Goal: Transaction & Acquisition: Purchase product/service

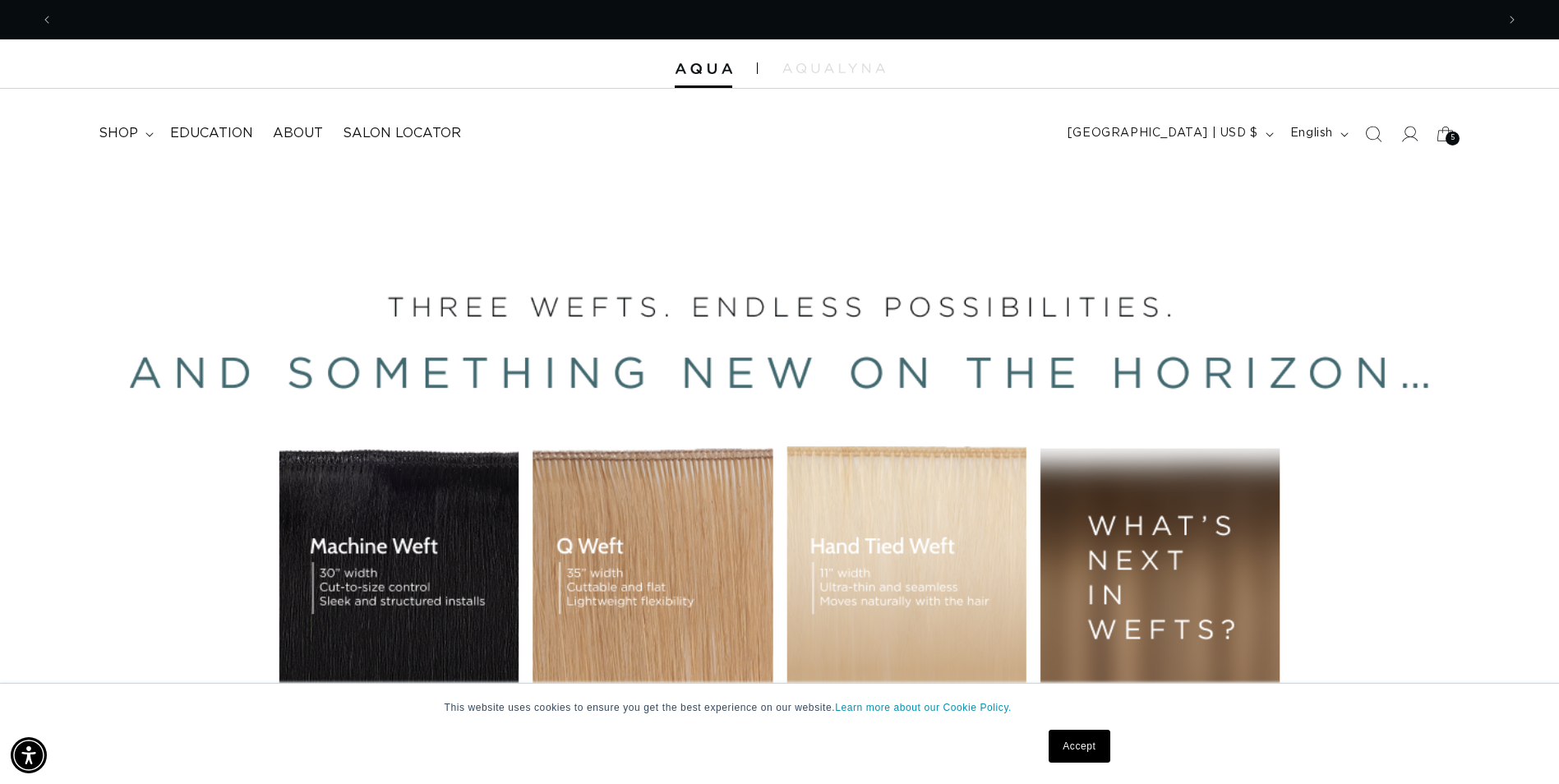
scroll to position [0, 2885]
click at [1066, 754] on link "Accept" at bounding box center [1079, 746] width 60 height 33
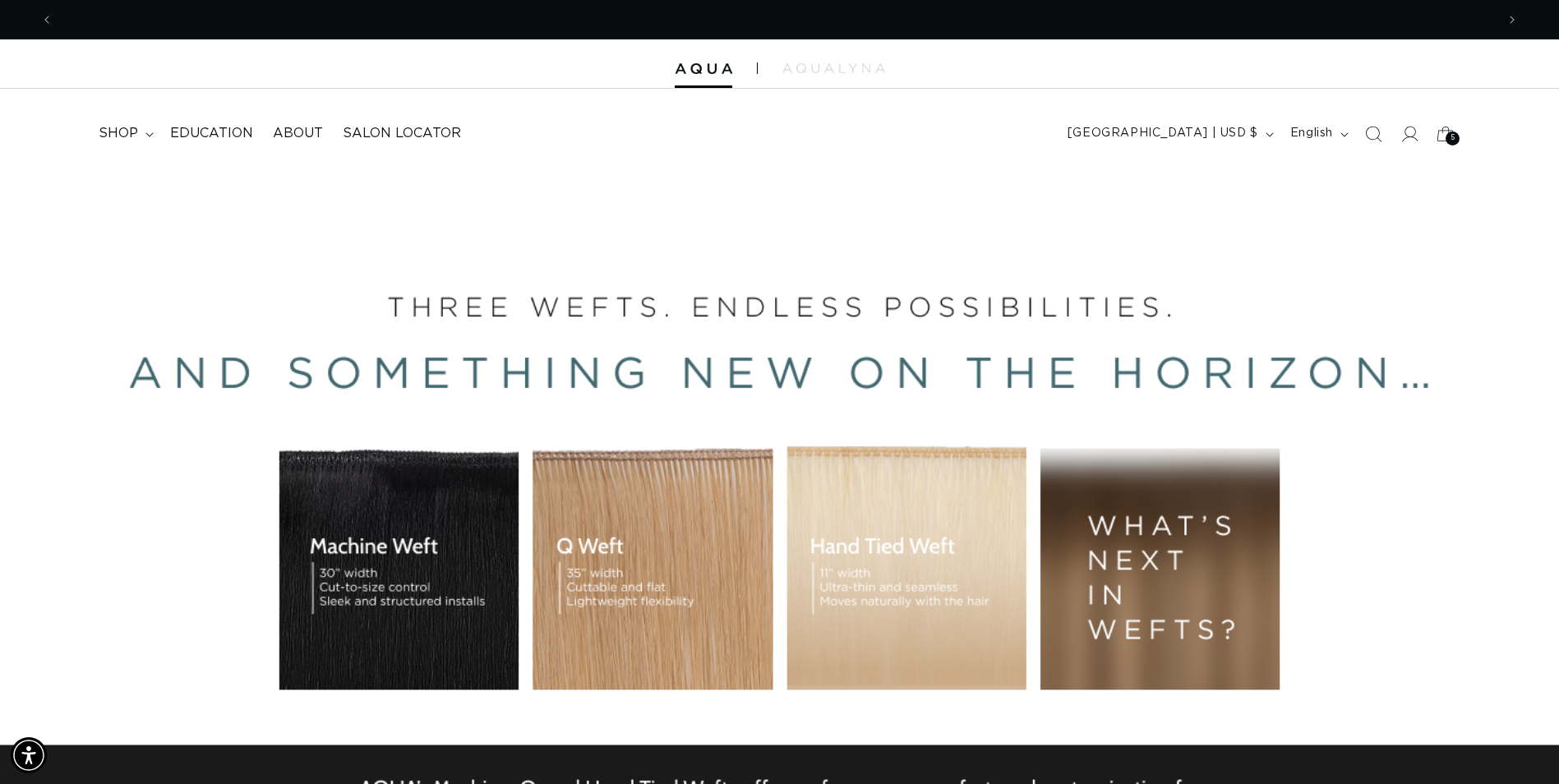
scroll to position [0, 0]
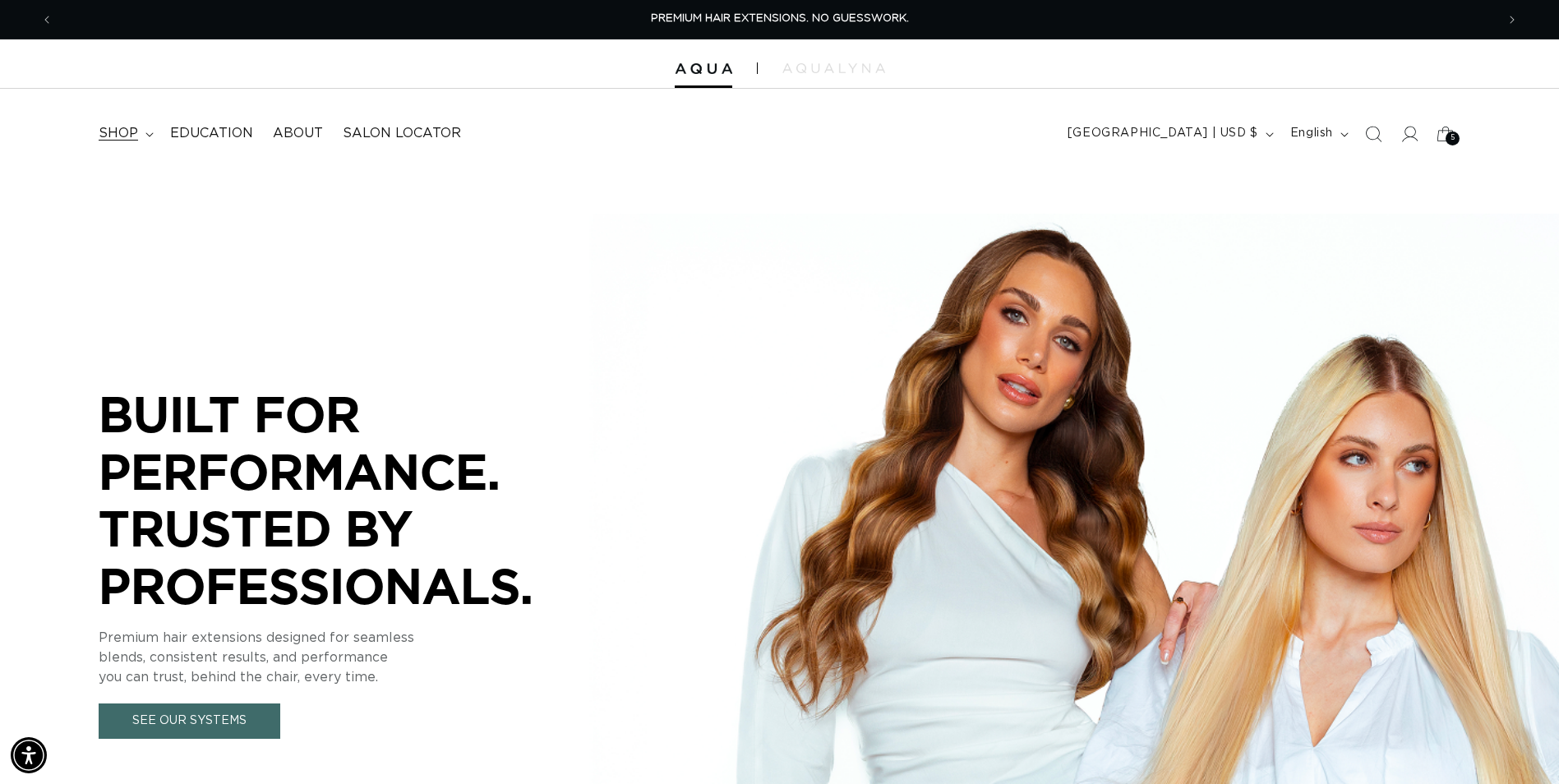
click at [157, 133] on summary "shop" at bounding box center [124, 133] width 72 height 37
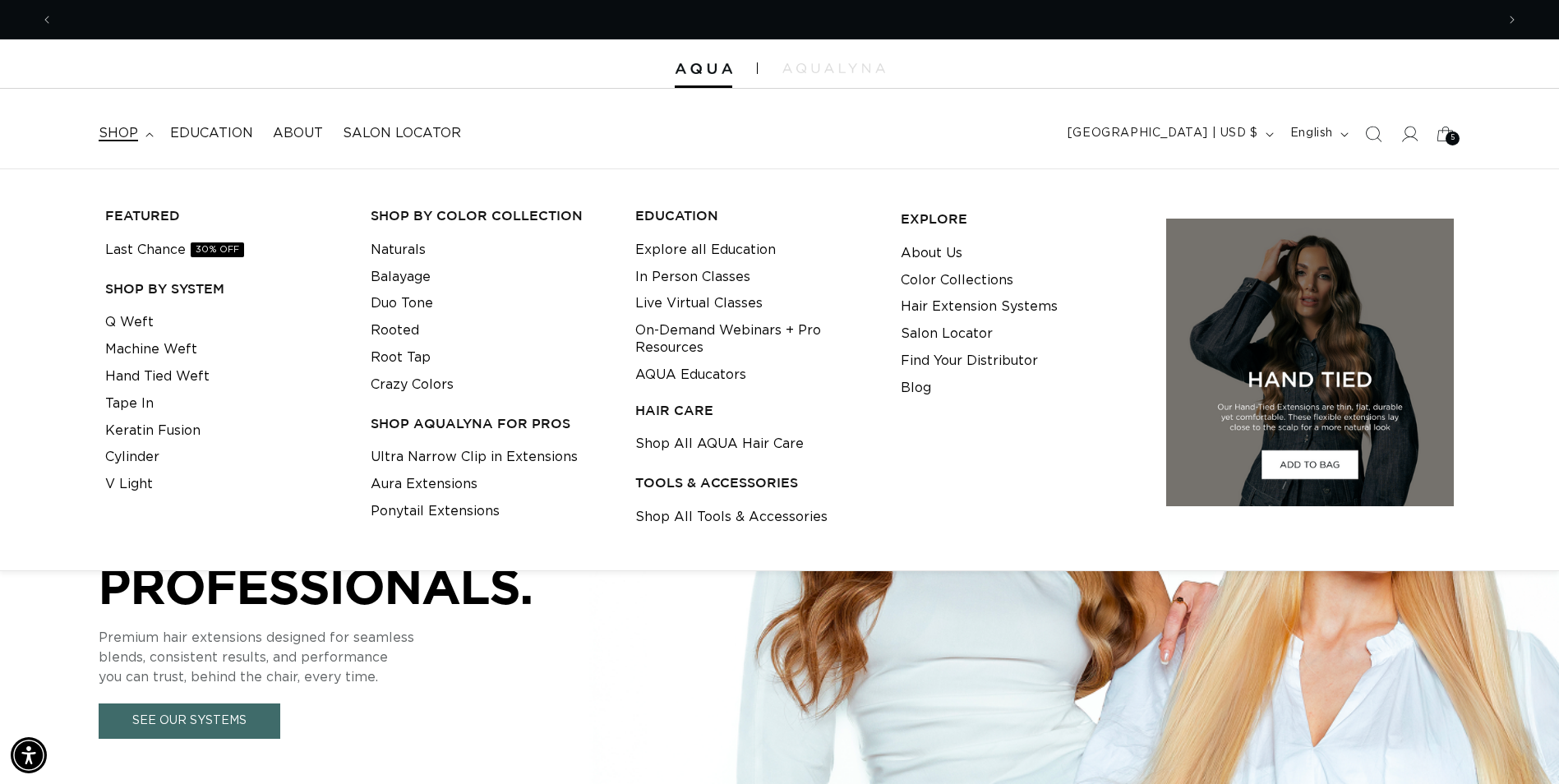
scroll to position [0, 1443]
click at [1405, 139] on icon at bounding box center [1411, 134] width 17 height 16
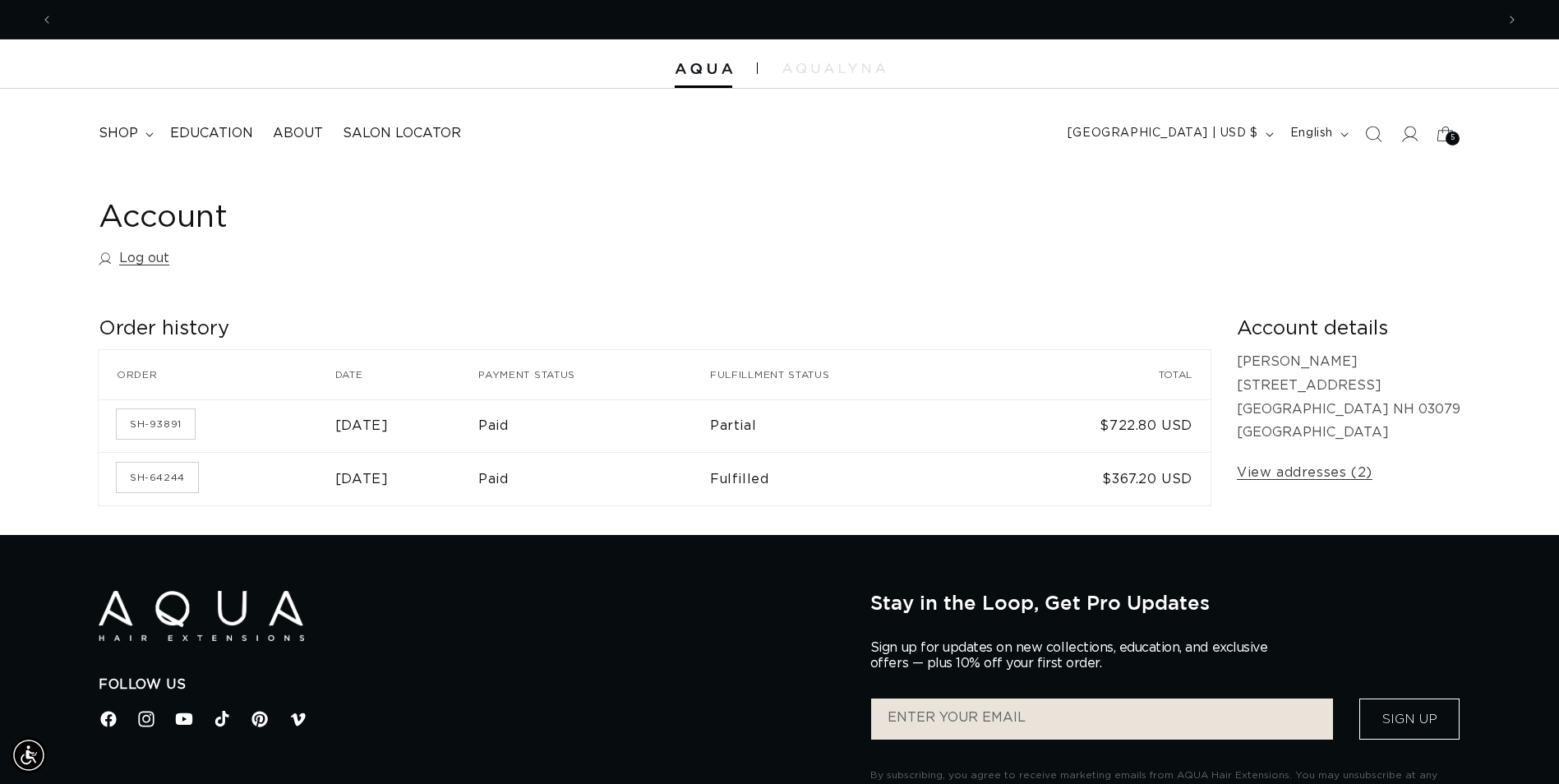
scroll to position [0, 1443]
click at [146, 142] on summary "shop" at bounding box center [124, 133] width 72 height 37
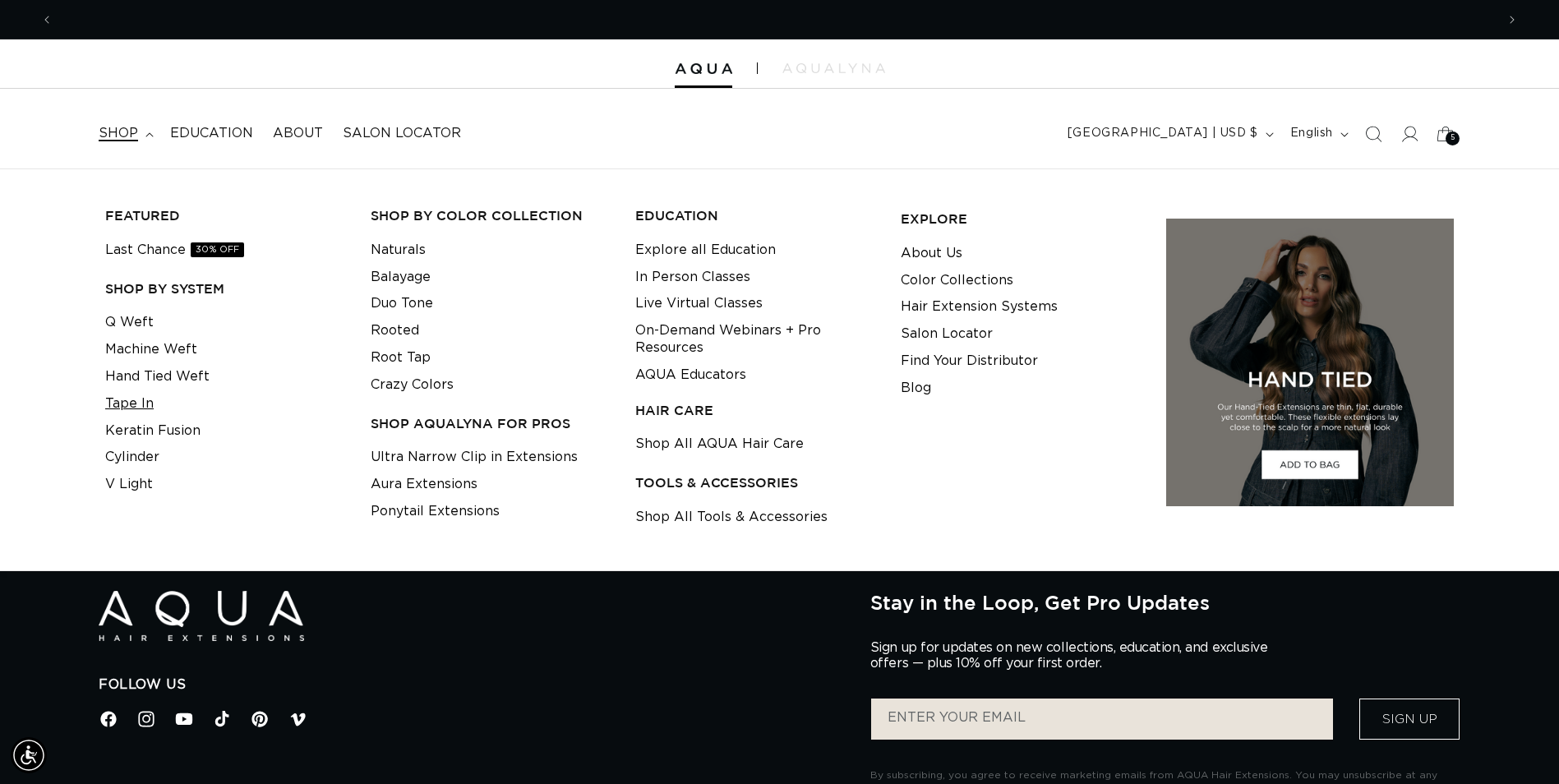
scroll to position [0, 0]
click at [135, 407] on link "Tape In" at bounding box center [129, 404] width 48 height 27
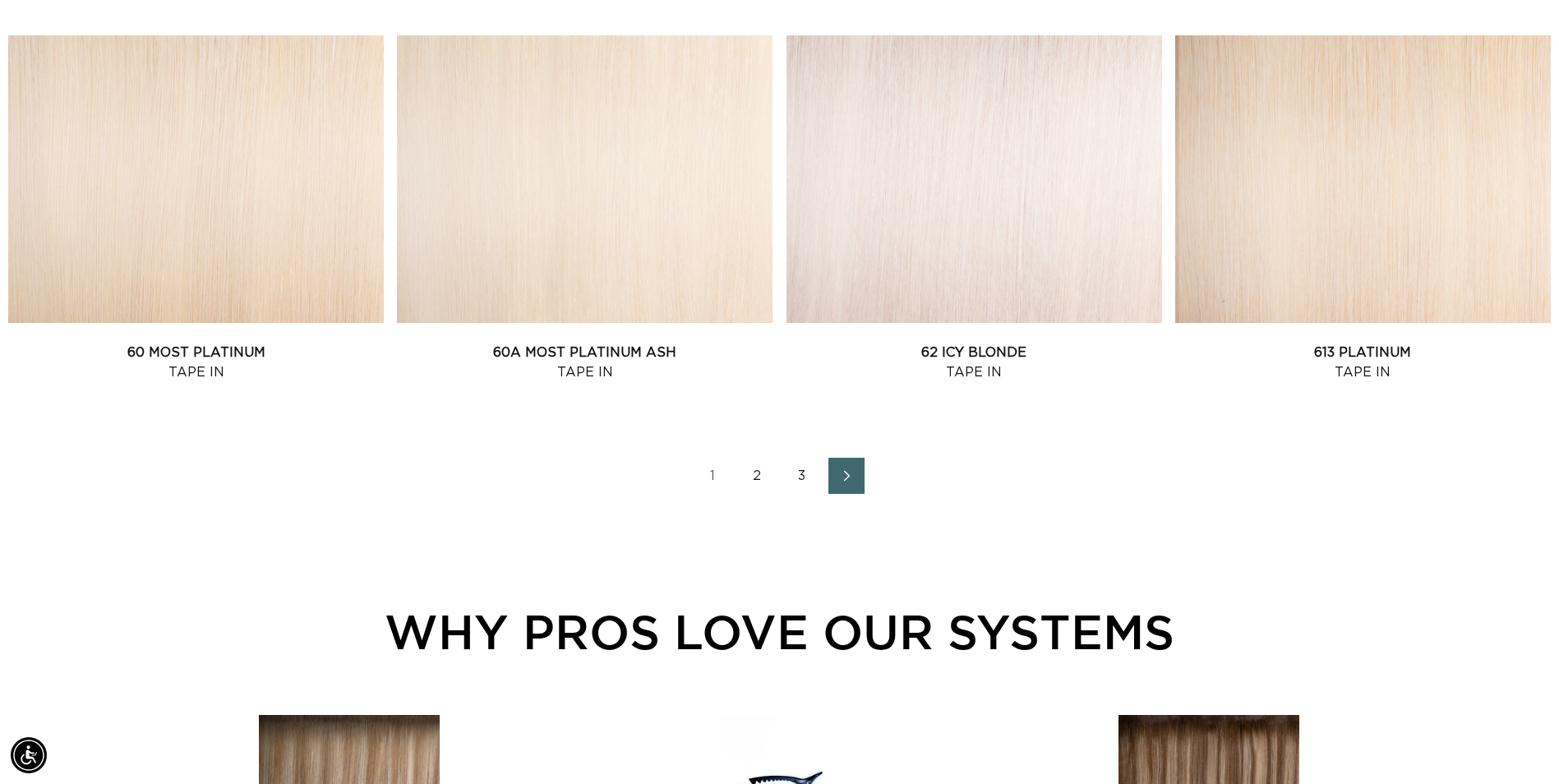
click at [843, 473] on icon "Next page" at bounding box center [847, 475] width 22 height 11
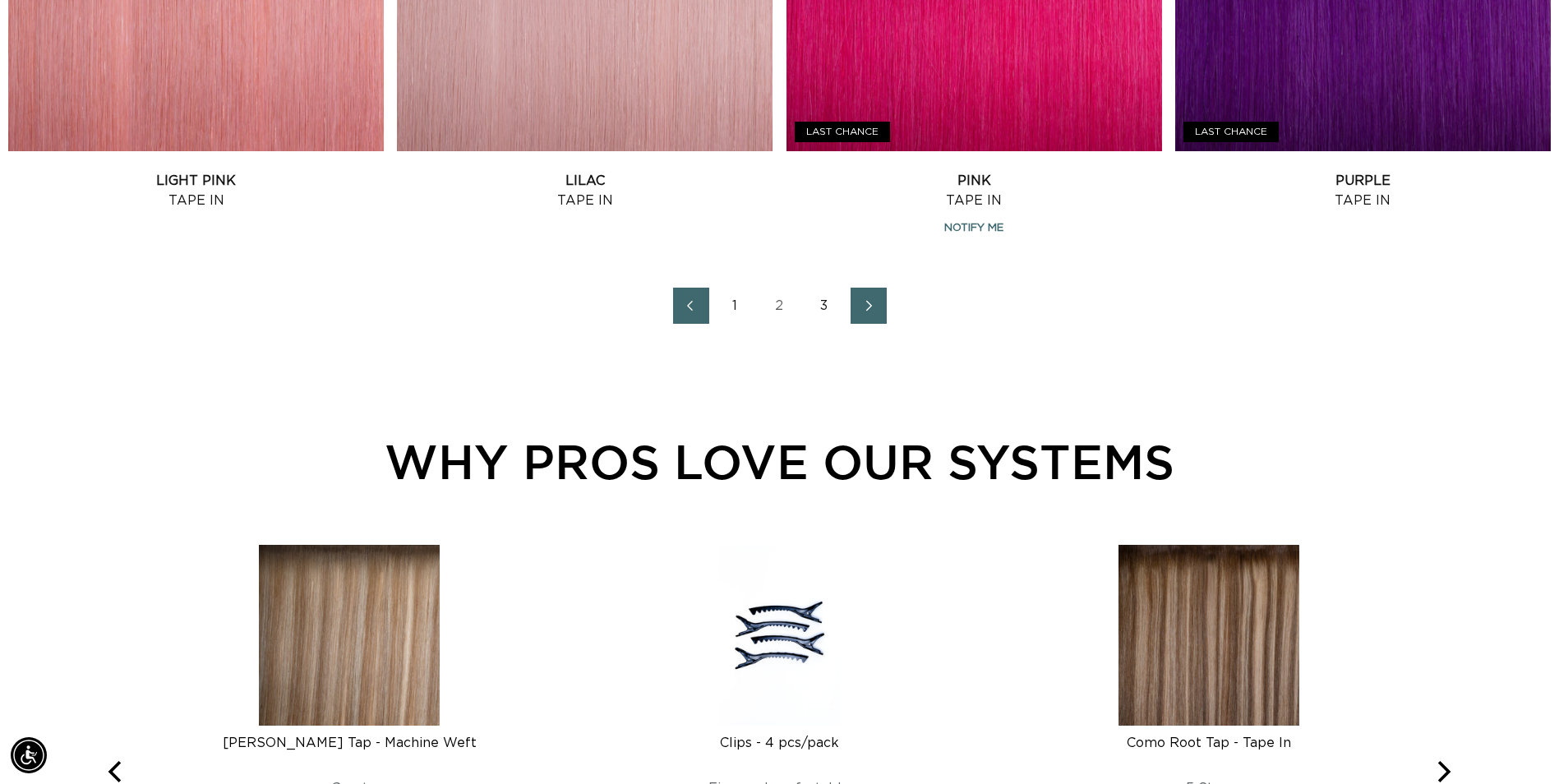
scroll to position [2383, 0]
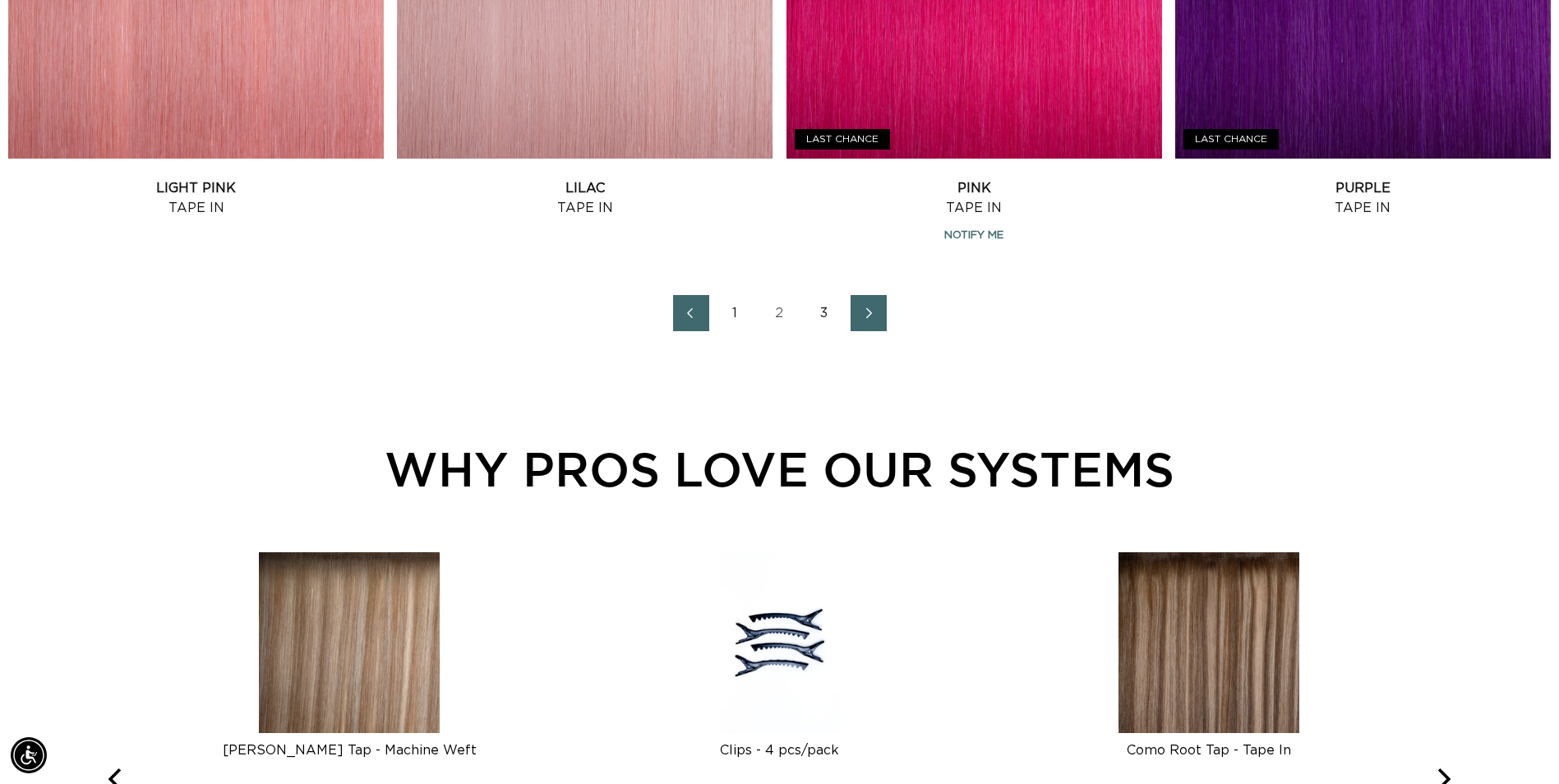
click at [861, 307] on icon "Next page" at bounding box center [870, 312] width 22 height 11
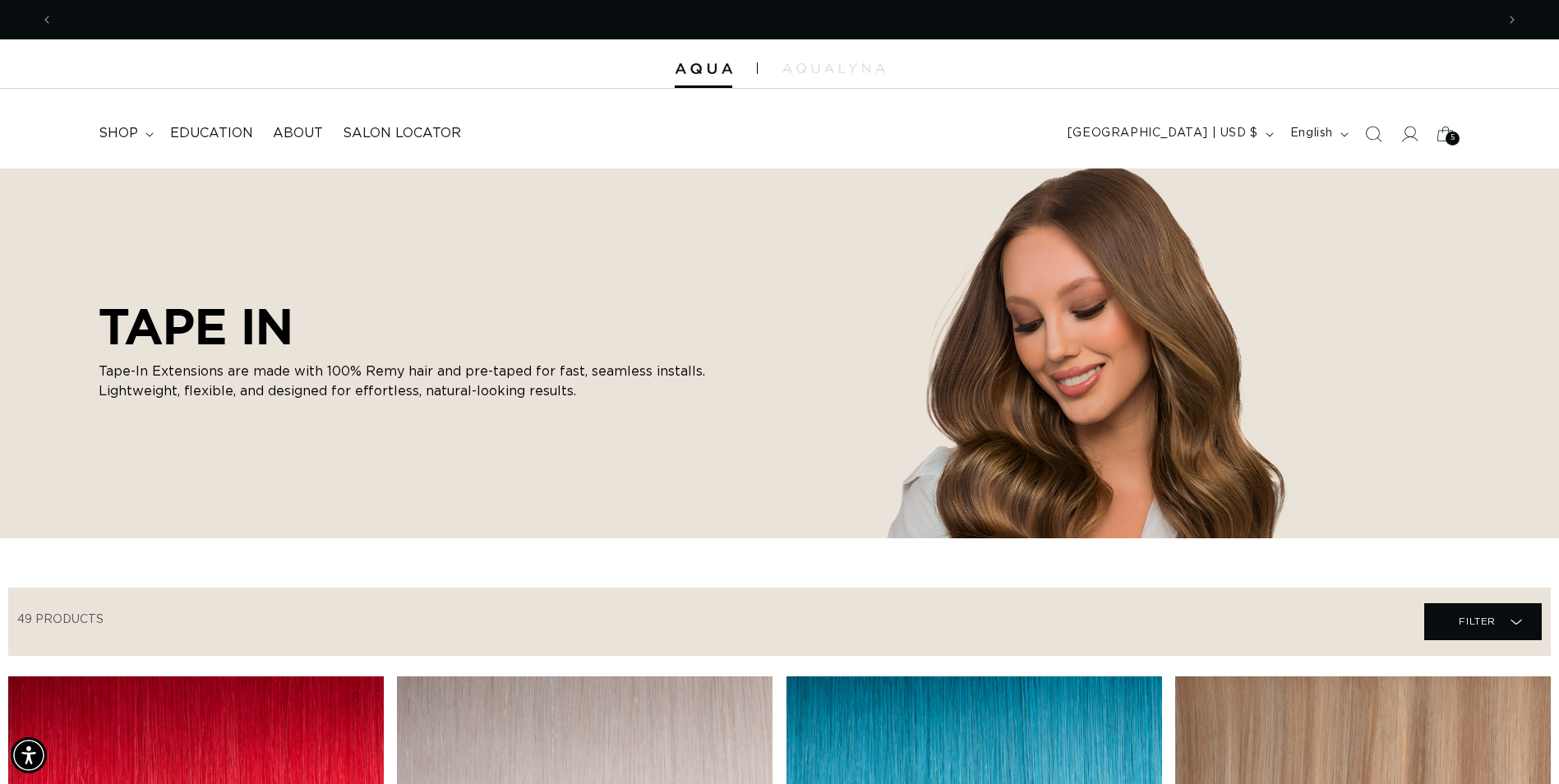
scroll to position [0, 1443]
click at [136, 139] on span "shop" at bounding box center [118, 134] width 40 height 17
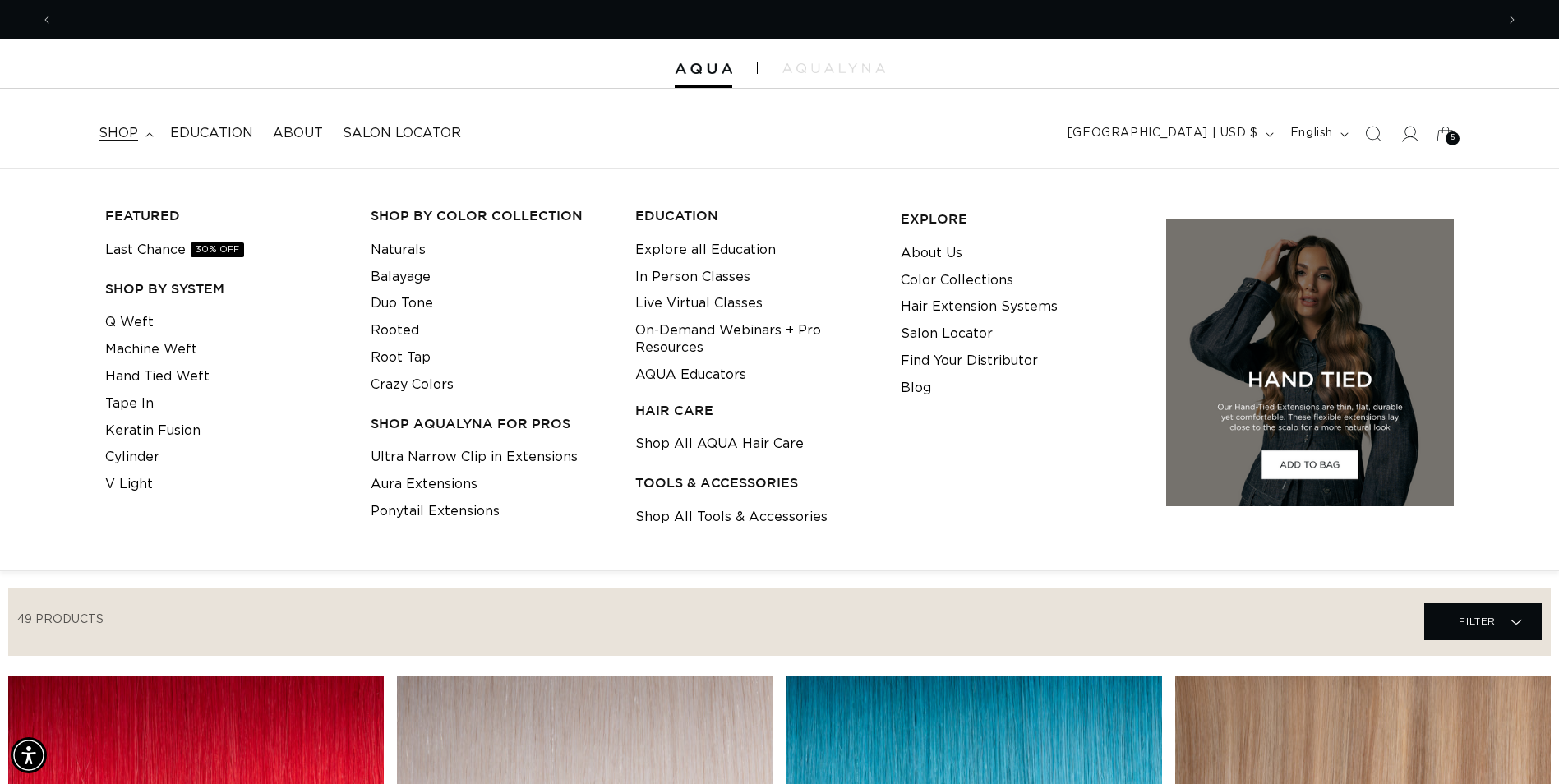
scroll to position [0, 2885]
click at [142, 405] on link "Tape In" at bounding box center [129, 404] width 48 height 27
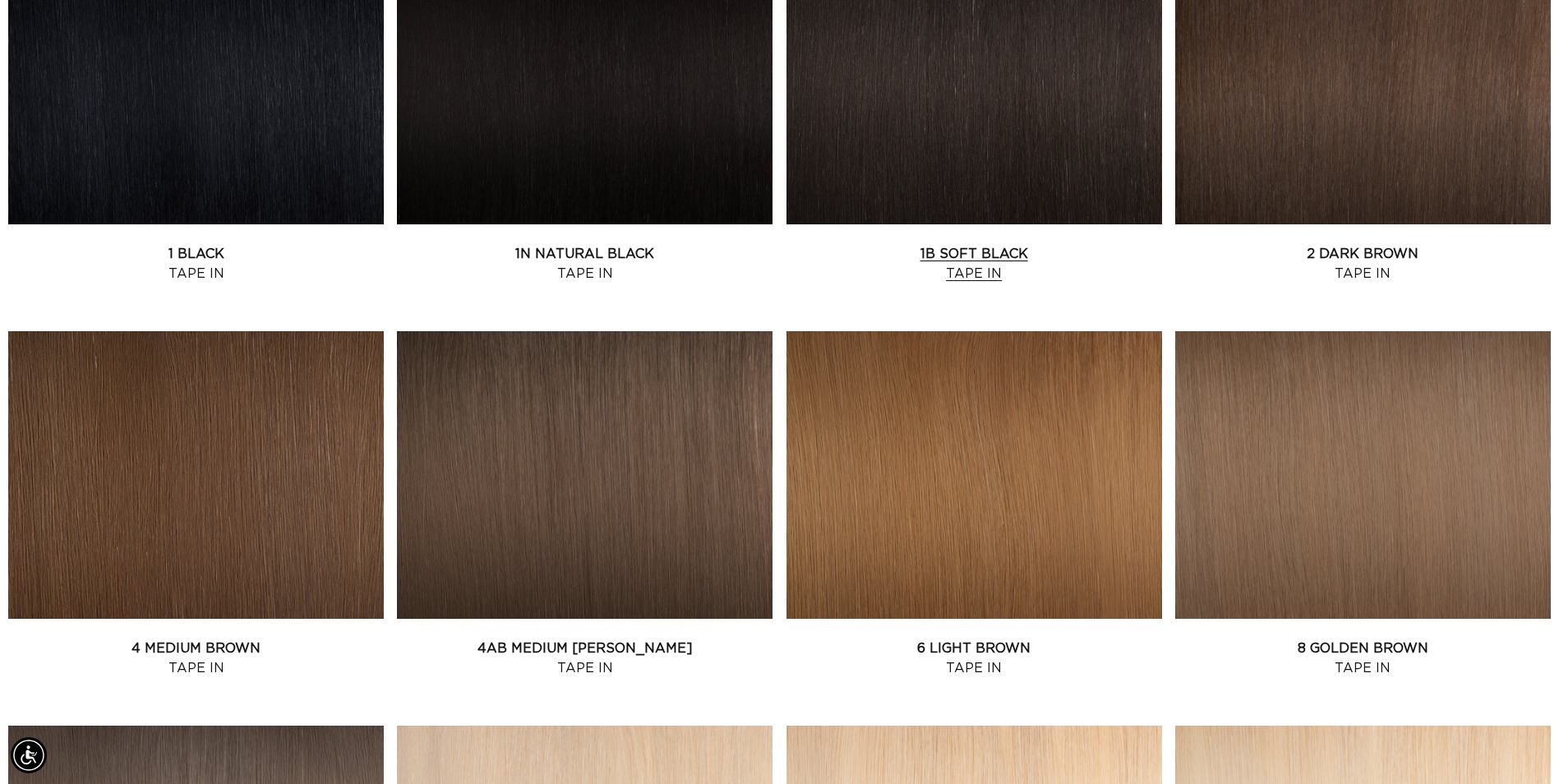
scroll to position [0, 1443]
click at [1213, 244] on link "2 Dark Brown Tape In" at bounding box center [1362, 264] width 375 height 40
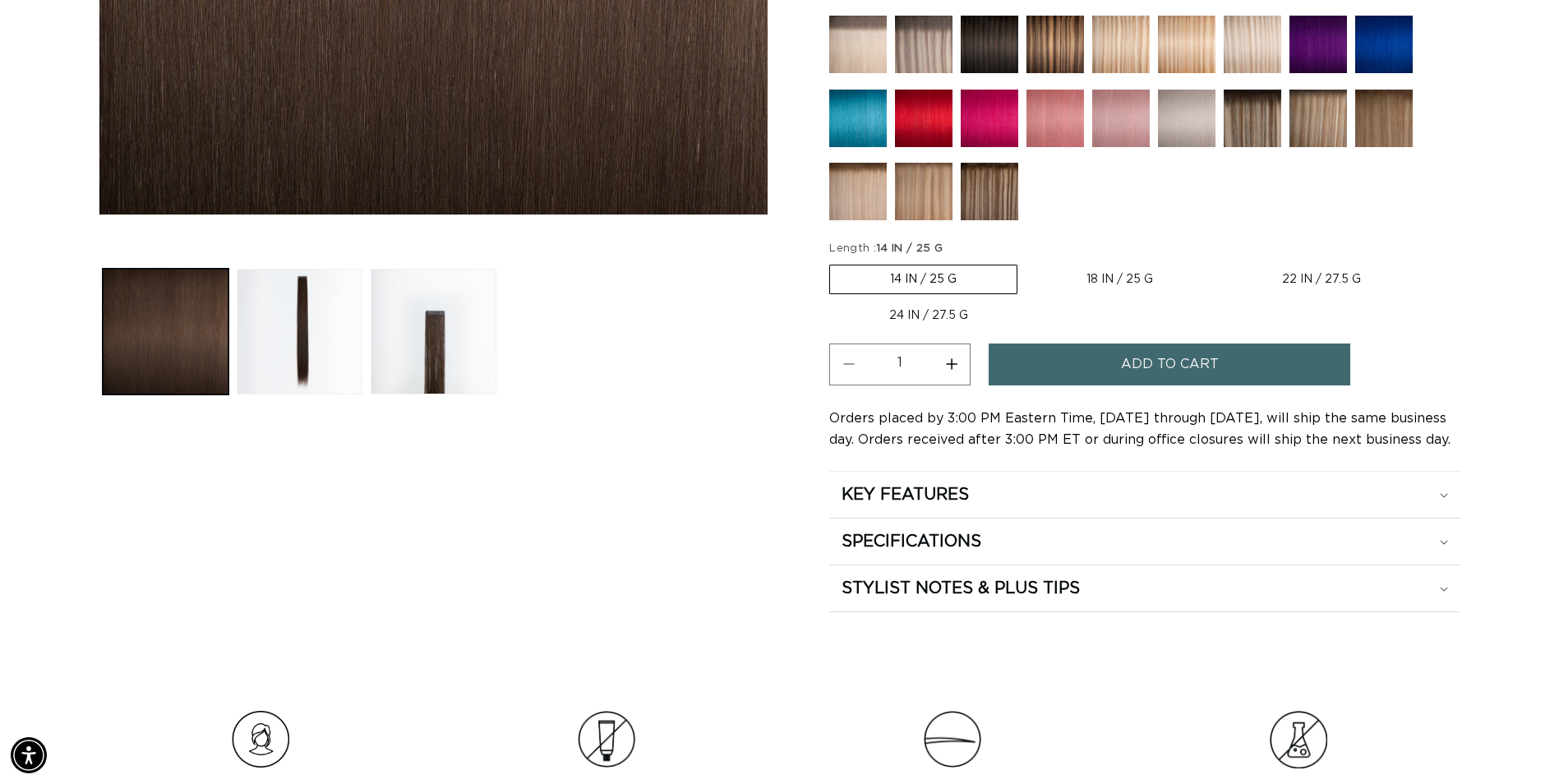
scroll to position [0, 1443]
click at [1075, 274] on label "18 IN / 25 G Variant sold out or unavailable" at bounding box center [1120, 279] width 186 height 28
click at [1027, 262] on input "18 IN / 25 G Variant sold out or unavailable" at bounding box center [1026, 261] width 1 height 1
radio input "true"
click at [1077, 361] on button "Add to cart" at bounding box center [1169, 364] width 361 height 42
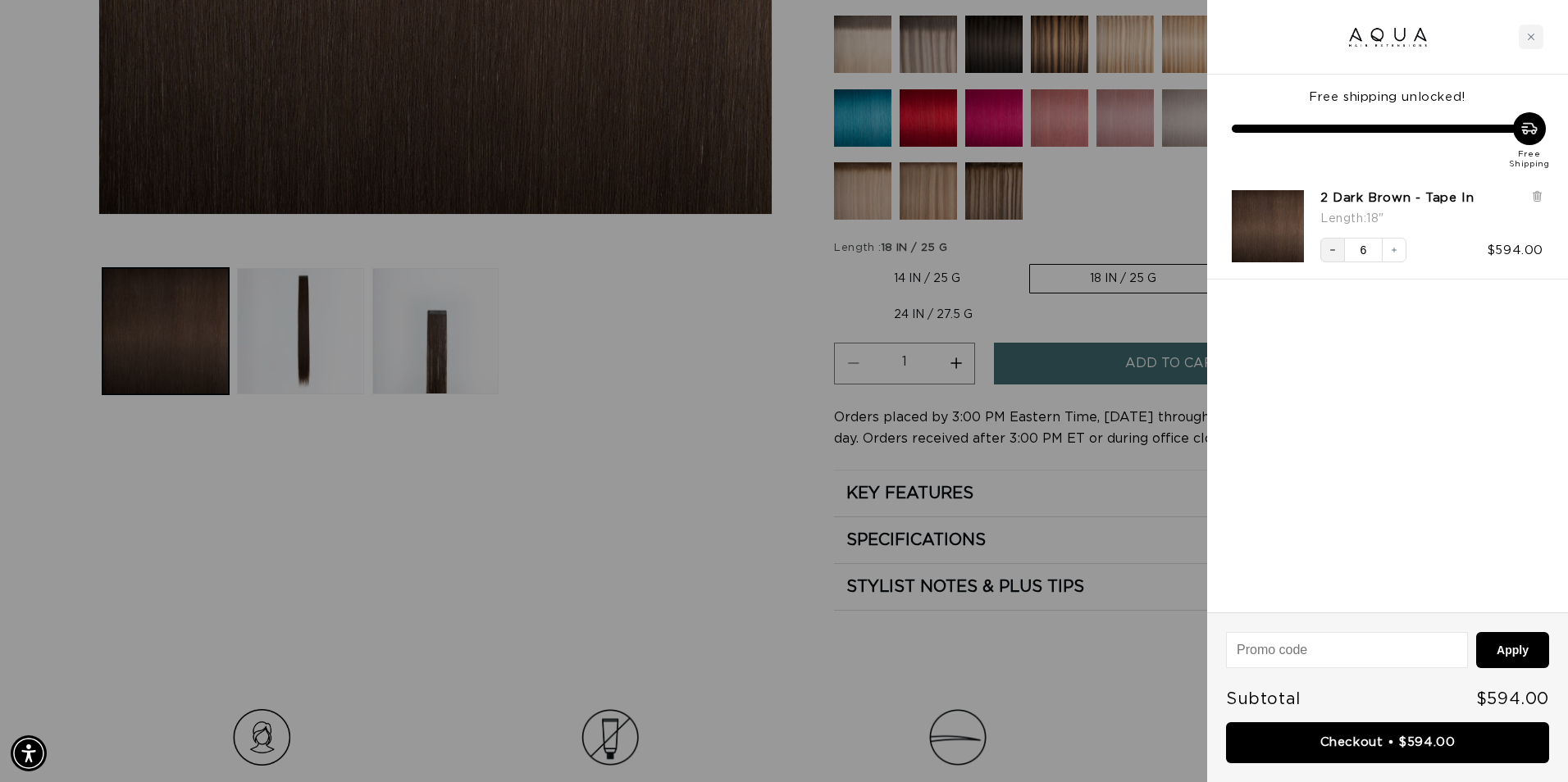
scroll to position [0, 2902]
click at [1330, 249] on icon "Decrease quantity" at bounding box center [1331, 249] width 9 height 9
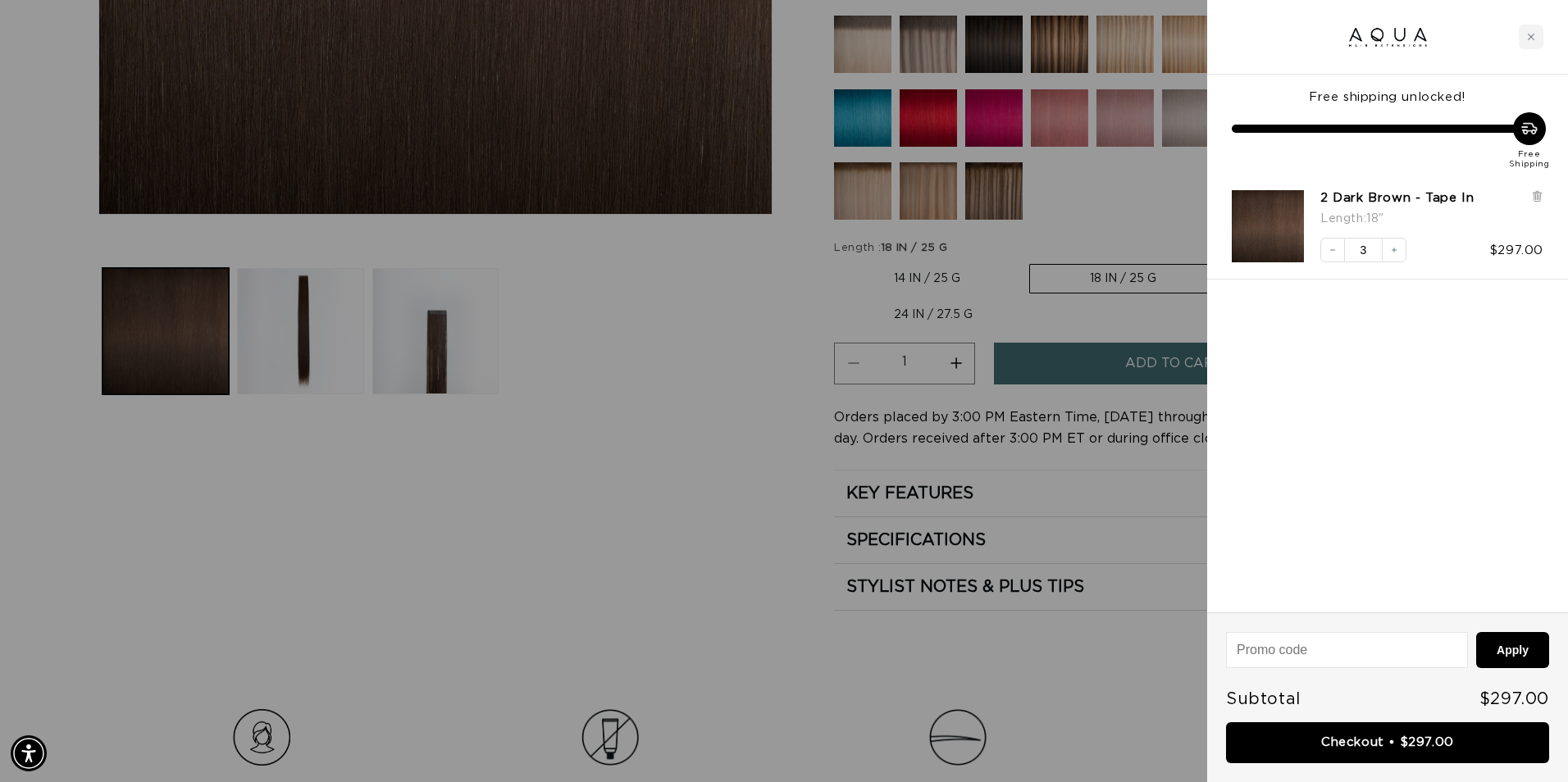
click at [1330, 249] on icon "Decrease quantity" at bounding box center [1331, 249] width 9 height 9
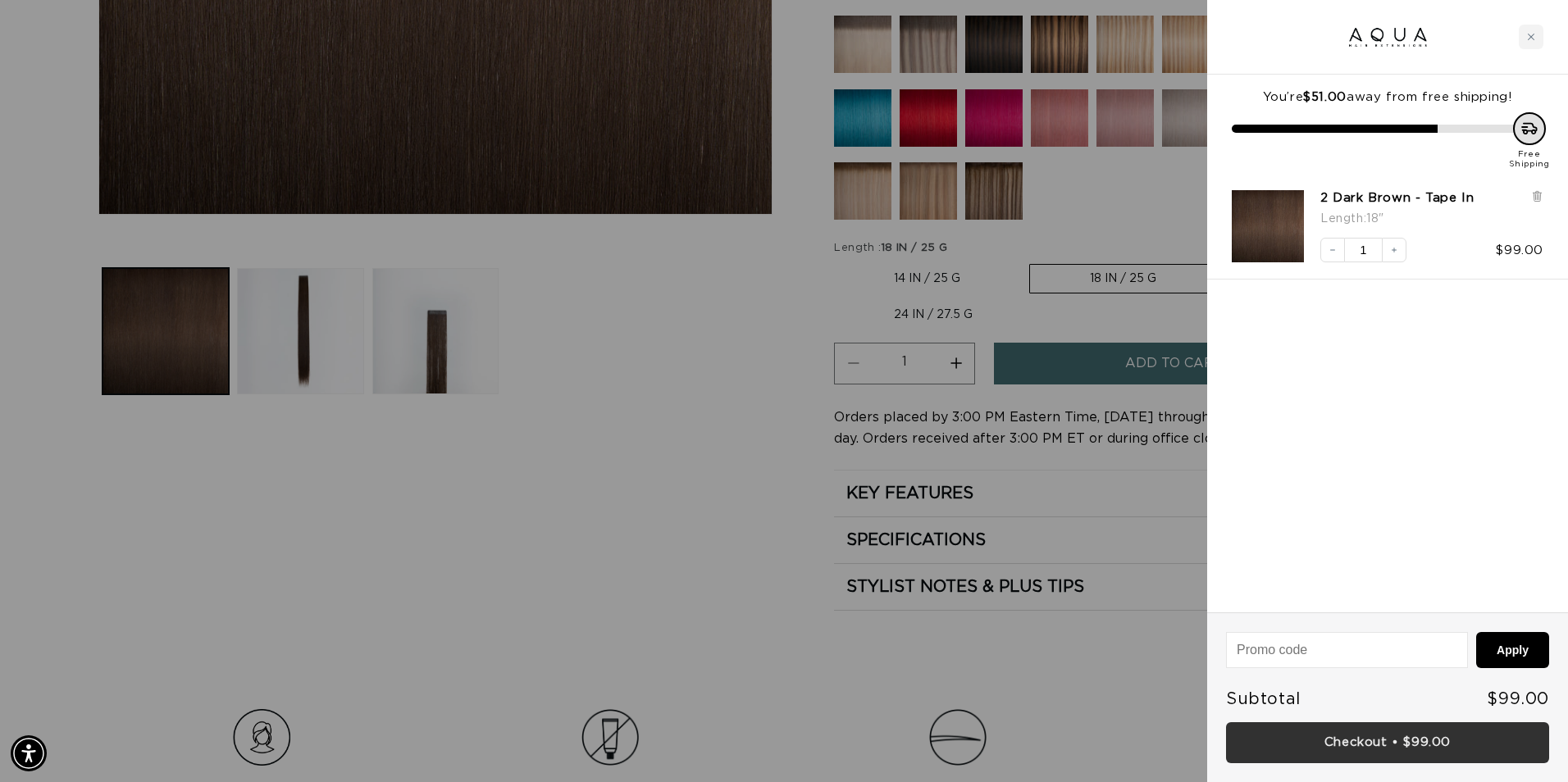
scroll to position [0, 0]
click at [1463, 749] on link "Checkout • $99.00" at bounding box center [1386, 742] width 323 height 42
